Goal: Navigation & Orientation: Understand site structure

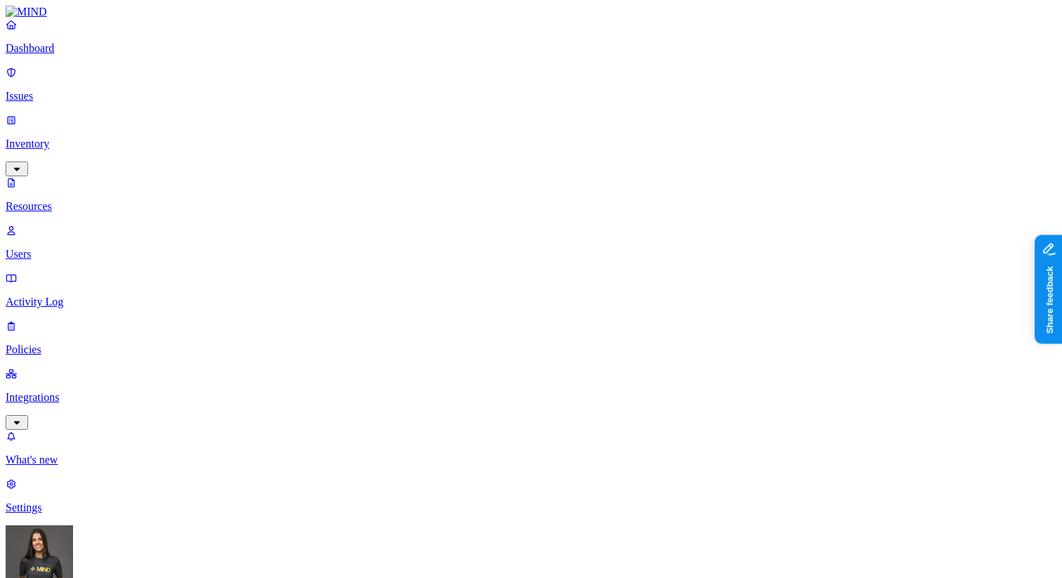
click at [102, 90] on p "Issues" at bounding box center [531, 96] width 1051 height 13
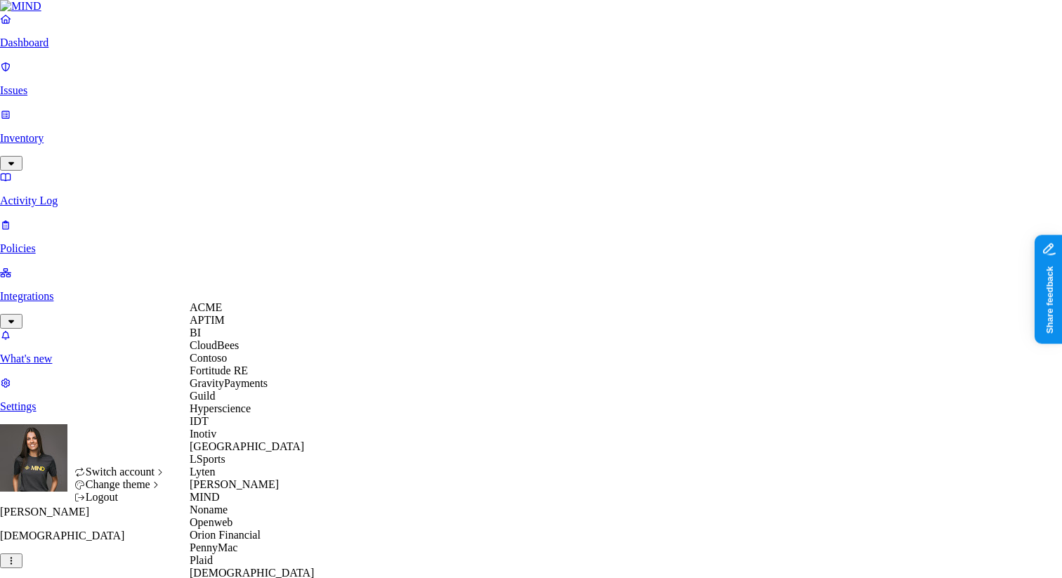
click at [229, 314] on div "ACME" at bounding box center [258, 307] width 136 height 13
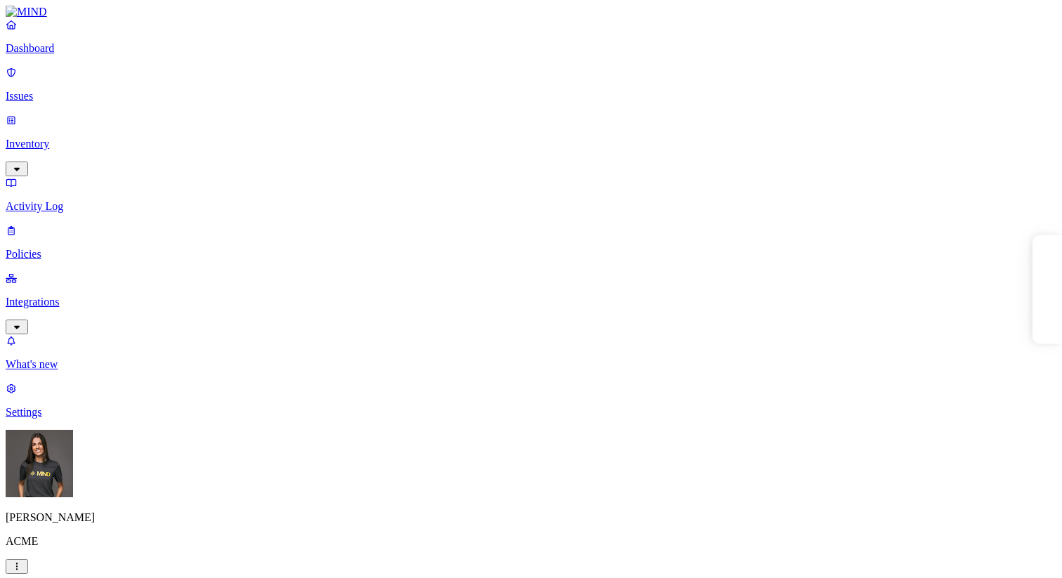
click at [76, 138] on p "Inventory" at bounding box center [531, 144] width 1051 height 13
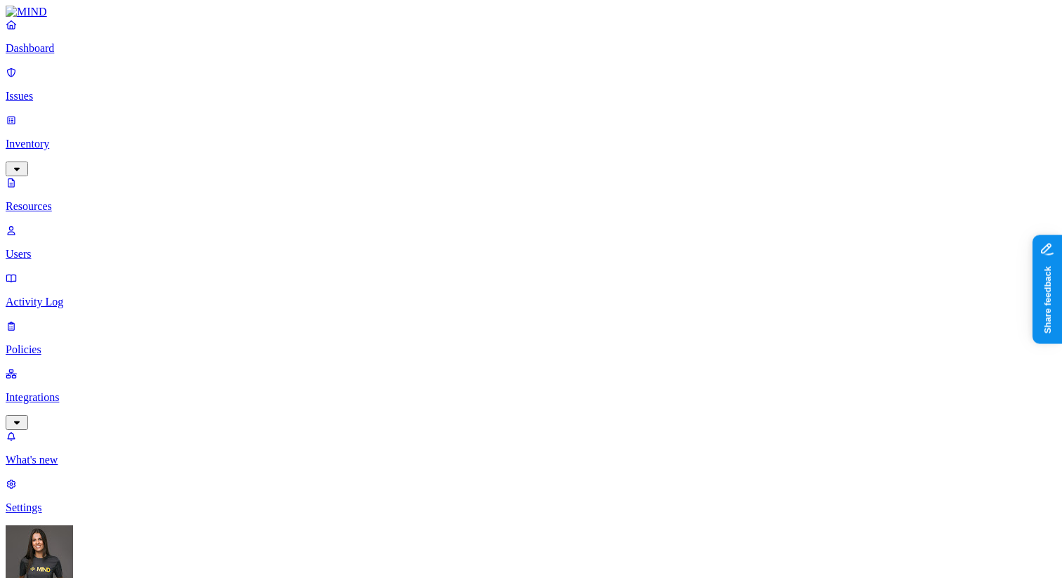
click at [79, 192] on link "Policies" at bounding box center [531, 338] width 1051 height 37
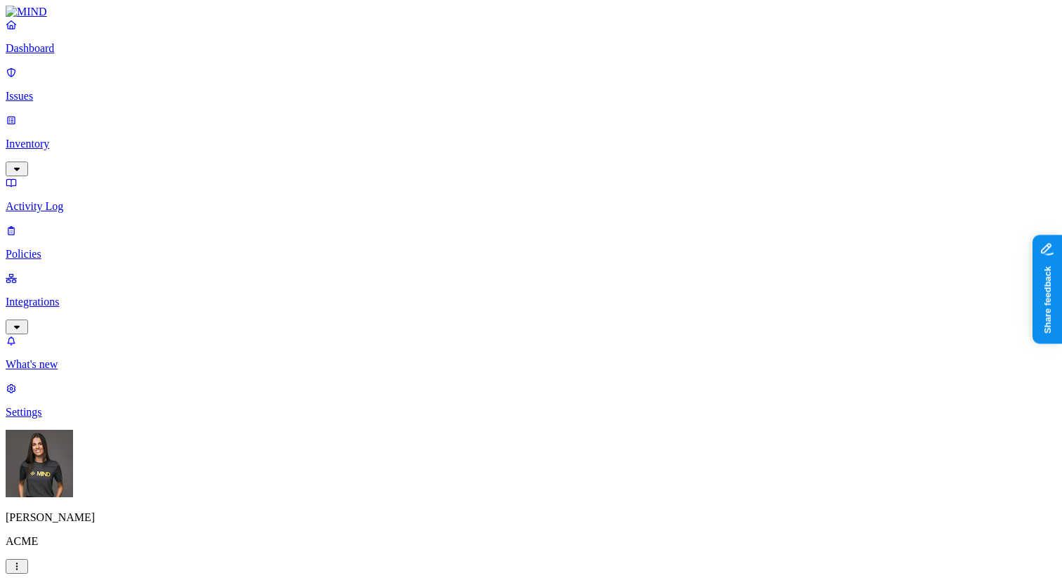
click at [84, 90] on p "Issues" at bounding box center [531, 96] width 1051 height 13
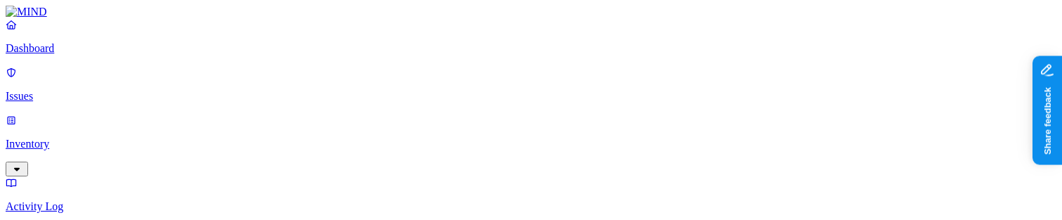
scroll to position [48, 0]
click at [47, 18] on img at bounding box center [26, 12] width 41 height 13
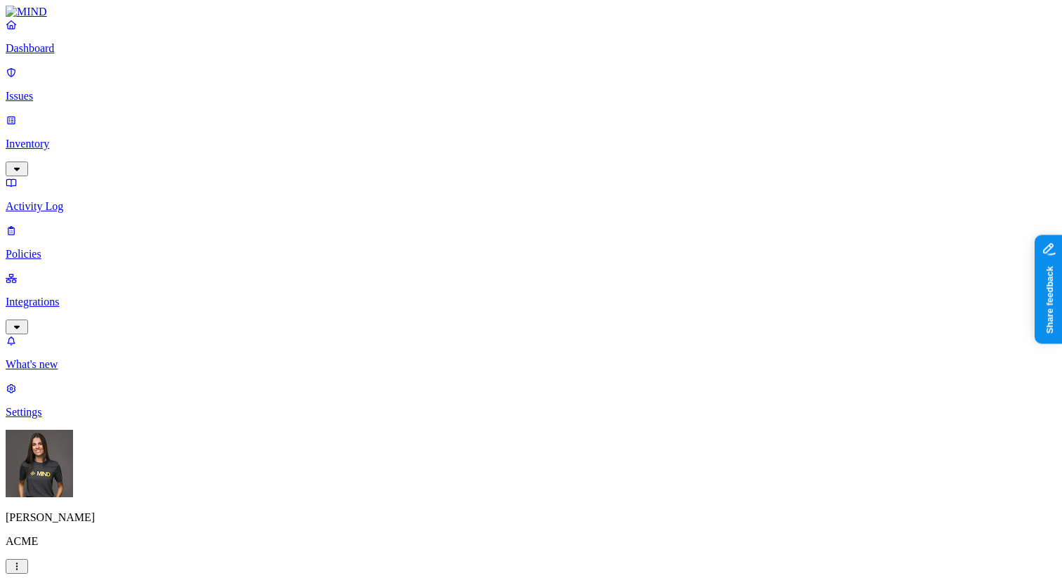
click at [48, 114] on link "Inventory" at bounding box center [531, 144] width 1051 height 60
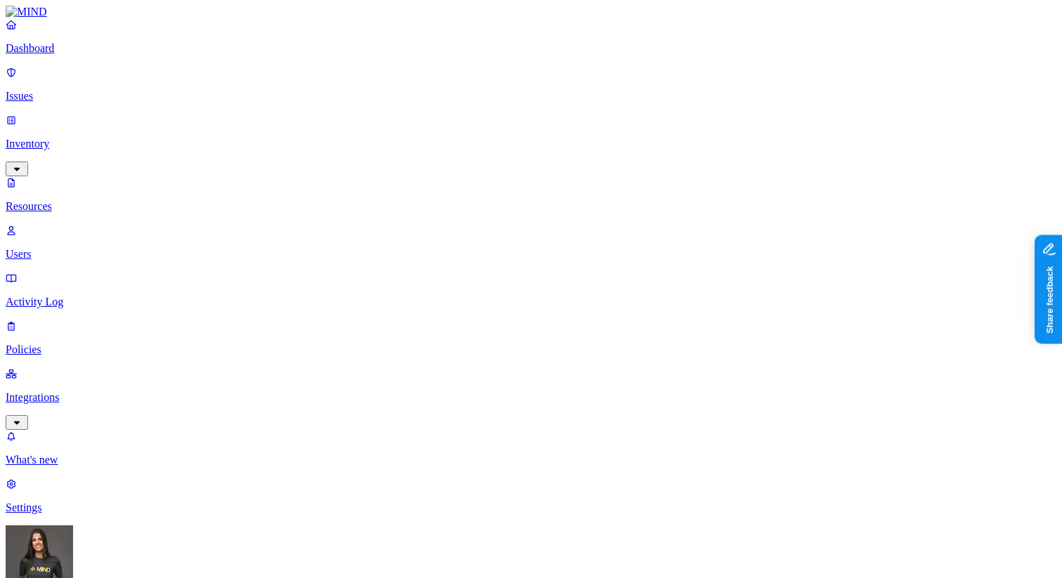
click at [98, 90] on p "Issues" at bounding box center [531, 96] width 1051 height 13
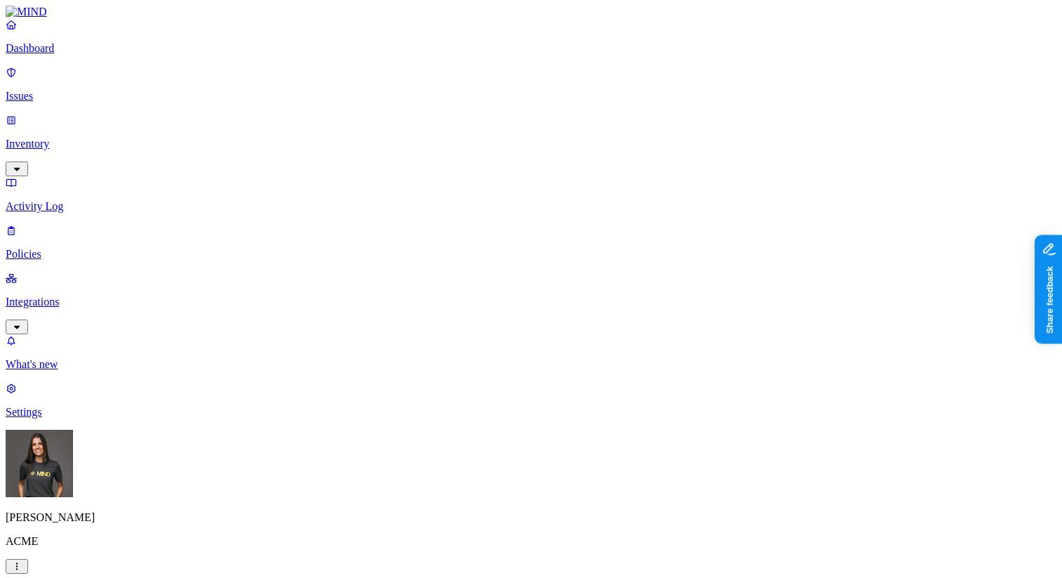
click at [100, 138] on p "Inventory" at bounding box center [531, 144] width 1051 height 13
